Goal: Information Seeking & Learning: Learn about a topic

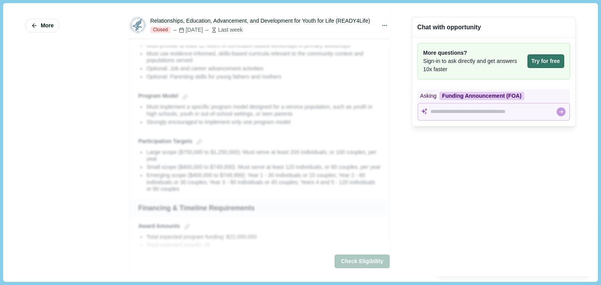
scroll to position [591, 0]
click at [32, 24] on icon "button" at bounding box center [34, 25] width 7 height 7
